Goal: Transaction & Acquisition: Book appointment/travel/reservation

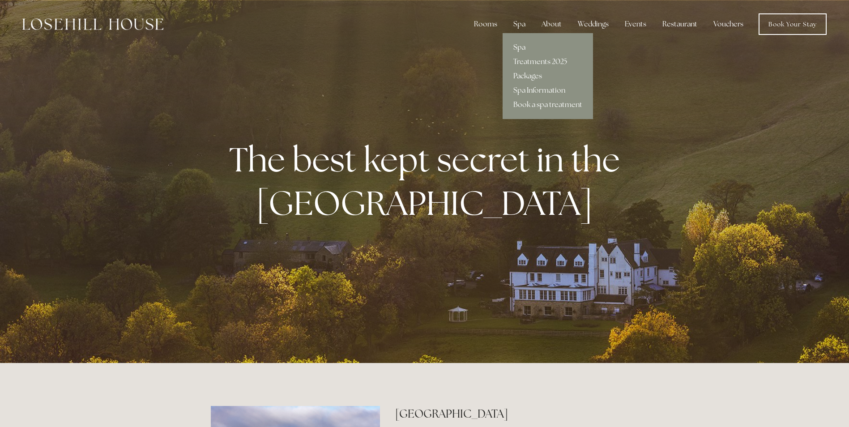
click at [520, 49] on link "Spa" at bounding box center [548, 47] width 90 height 14
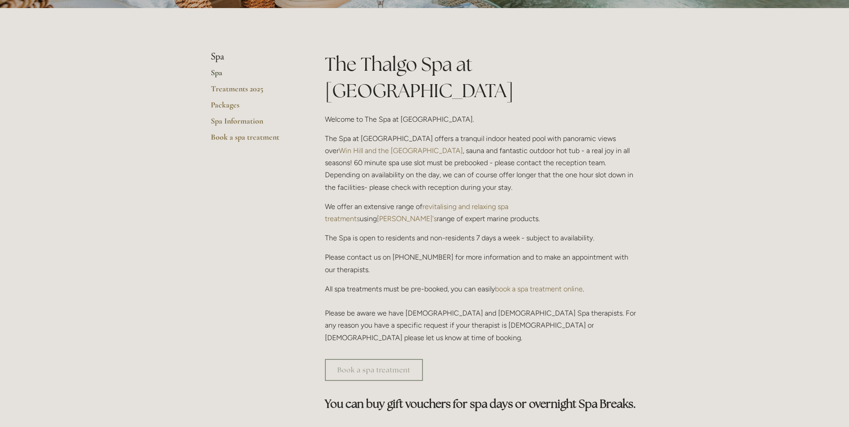
scroll to position [179, 0]
click at [225, 104] on link "Packages" at bounding box center [253, 109] width 85 height 16
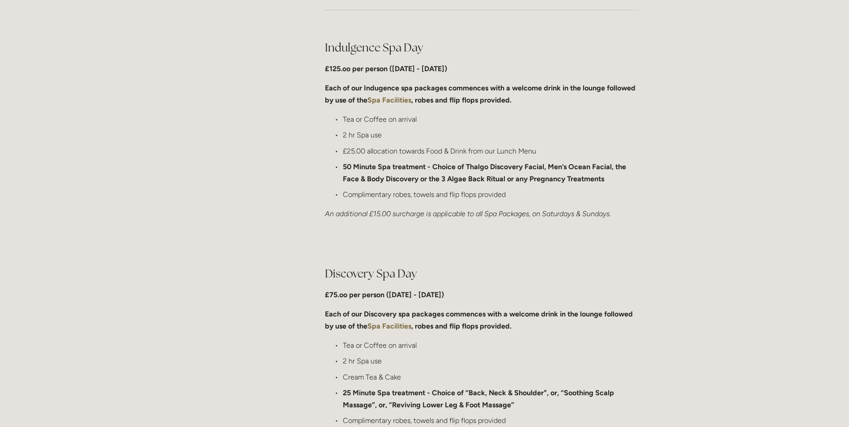
scroll to position [358, 0]
